Goal: Task Accomplishment & Management: Manage account settings

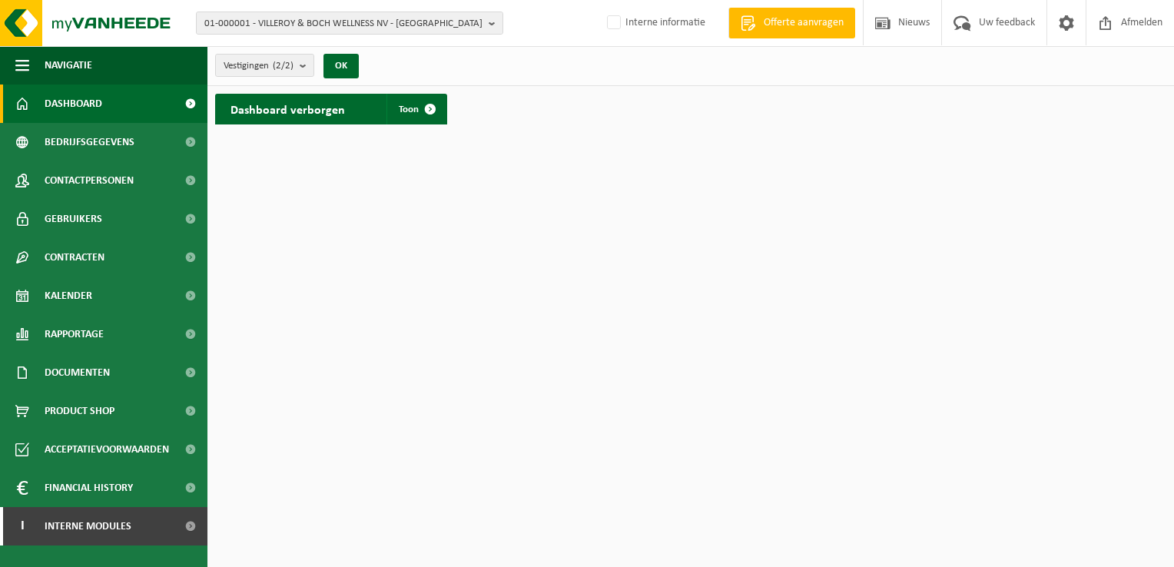
click at [652, 232] on html "01-000001 - VILLEROY & BOCH WELLNESS NV - ROESELARE 01-000001 - VILLEROY & BOCH…" at bounding box center [587, 283] width 1174 height 567
click at [387, 25] on span "01-000001 - VILLEROY & BOCH WELLNESS NV - ROESELARE" at bounding box center [343, 23] width 278 height 23
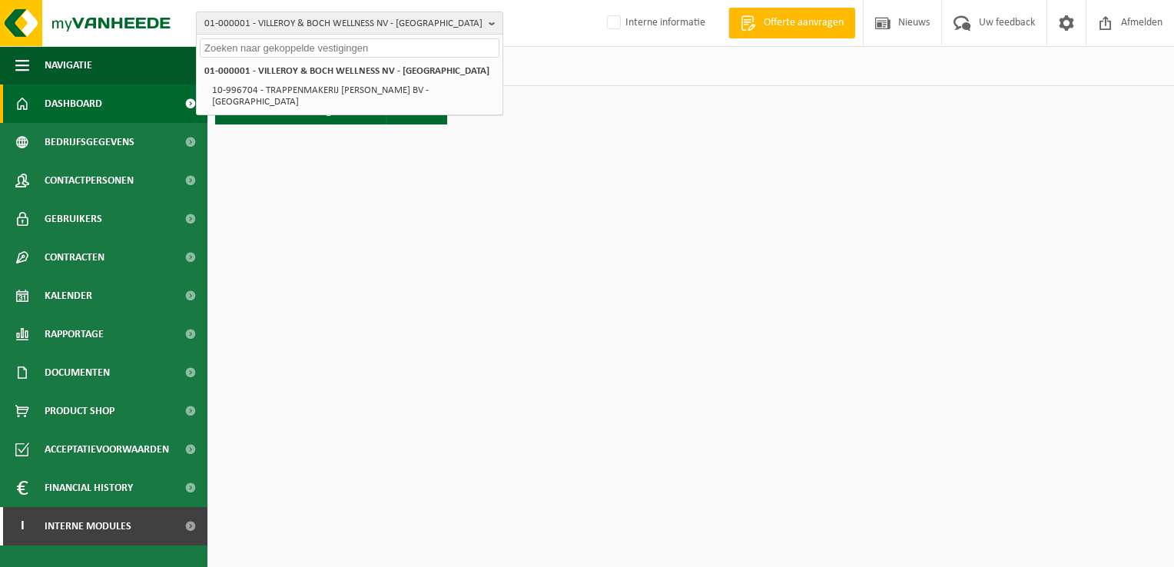
paste input "02-009315"
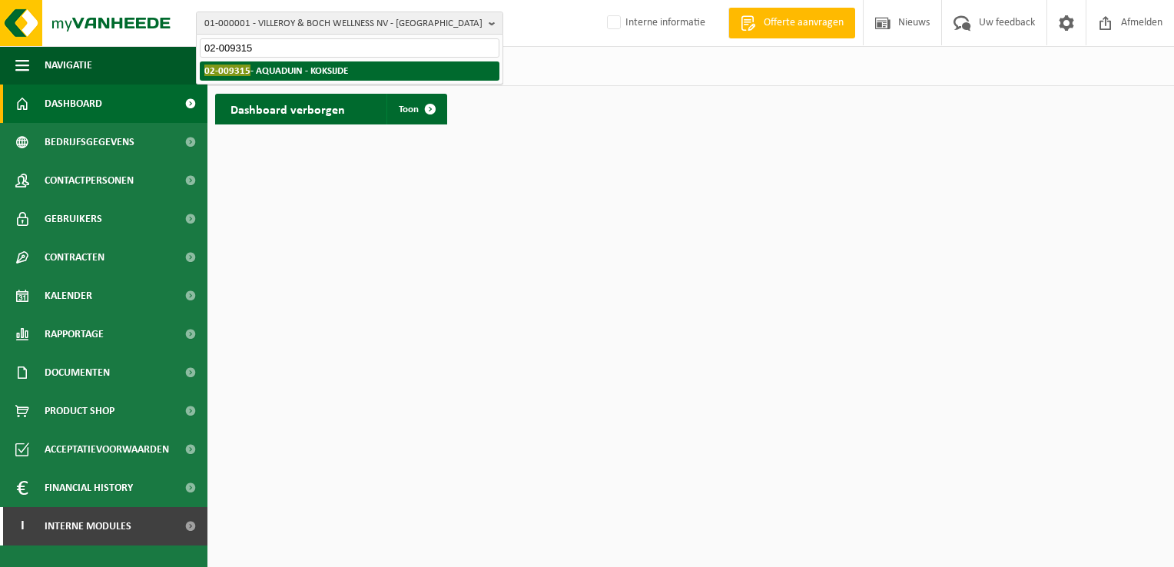
type input "02-009315"
click at [369, 75] on li "02-009315 - AQUADUIN - KOKSIJDE" at bounding box center [350, 70] width 300 height 19
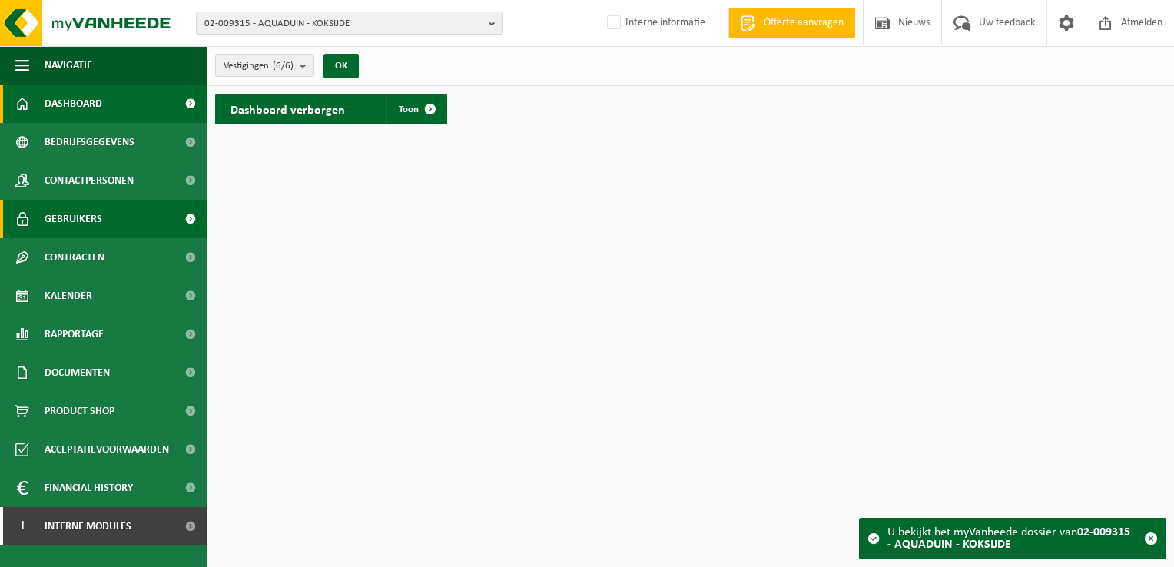
click at [108, 222] on link "Gebruikers" at bounding box center [104, 219] width 208 height 38
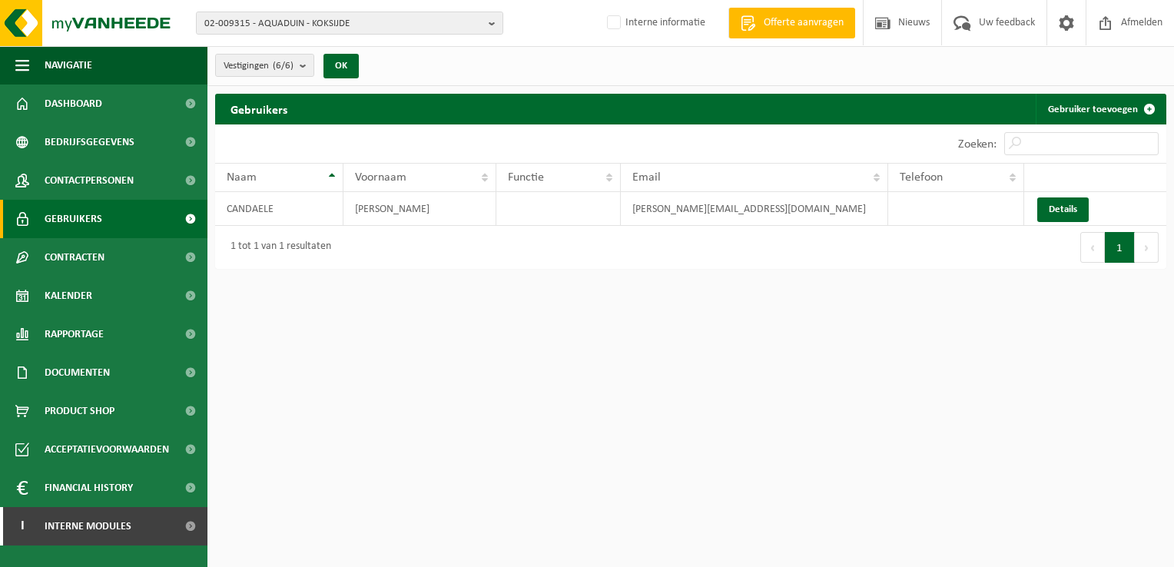
drag, startPoint x: 1095, startPoint y: 109, endPoint x: 1028, endPoint y: 118, distance: 67.4
click at [1095, 109] on link "Gebruiker toevoegen" at bounding box center [1100, 109] width 129 height 31
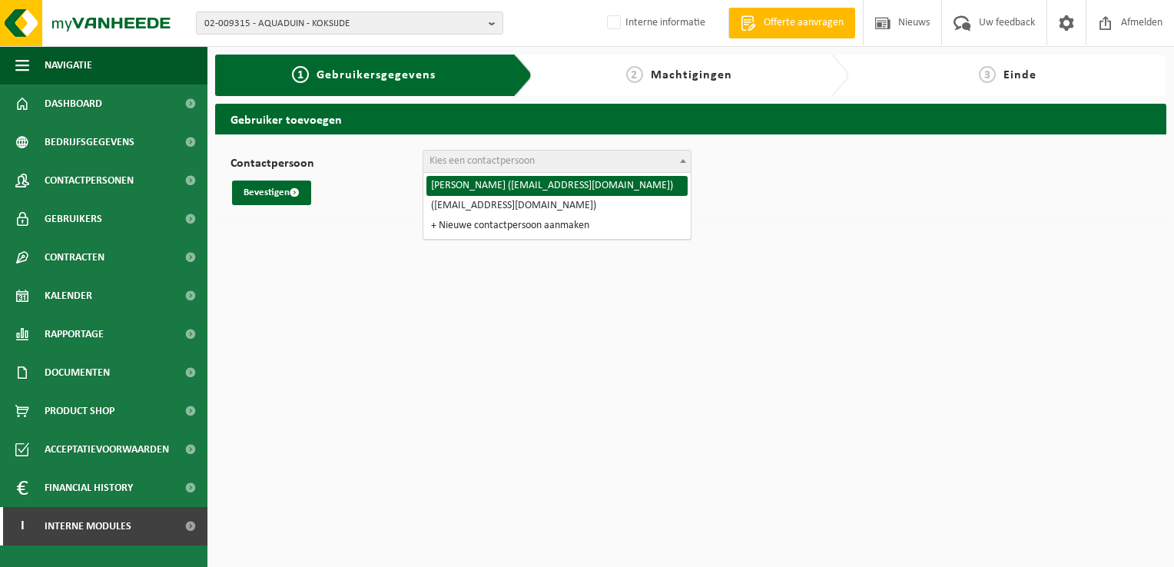
click at [461, 162] on span "Kies een contactpersoon" at bounding box center [482, 161] width 105 height 12
click at [821, 194] on div "Bevestigen" at bounding box center [691, 193] width 921 height 25
